Goal: Transaction & Acquisition: Purchase product/service

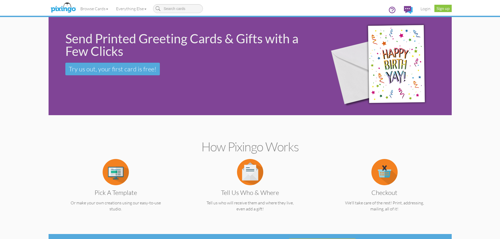
scroll to position [26, 0]
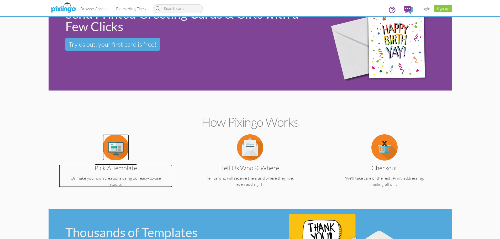
click at [122, 150] on img at bounding box center [116, 147] width 26 height 26
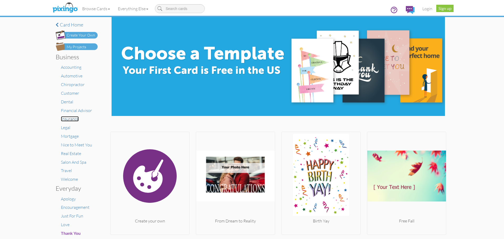
click at [69, 120] on span "Insurance" at bounding box center [70, 118] width 18 height 5
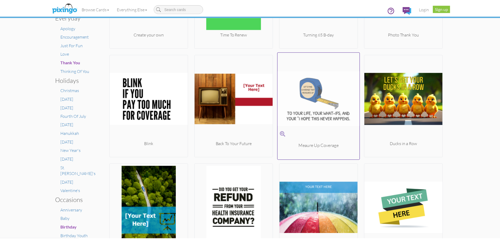
scroll to position [184, 0]
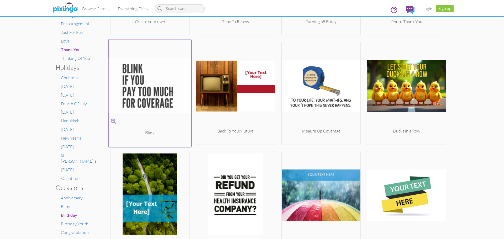
click at [158, 115] on img at bounding box center [150, 86] width 83 height 88
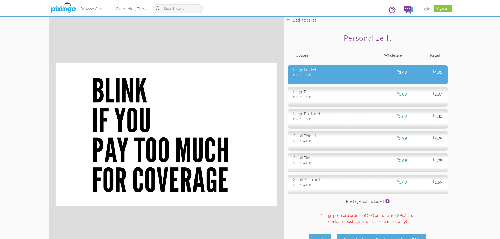
click at [303, 74] on div "8.50" x 5.50"" at bounding box center [328, 74] width 71 height 5
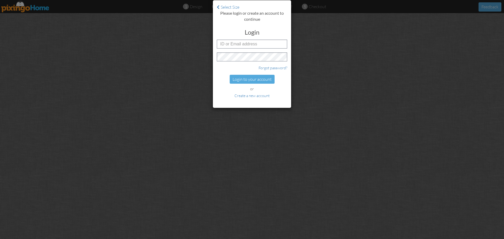
click at [343, 93] on div "Select Size Please login or create an account to continue Login Forgot password…" at bounding box center [252, 119] width 504 height 239
